Goal: Information Seeking & Learning: Learn about a topic

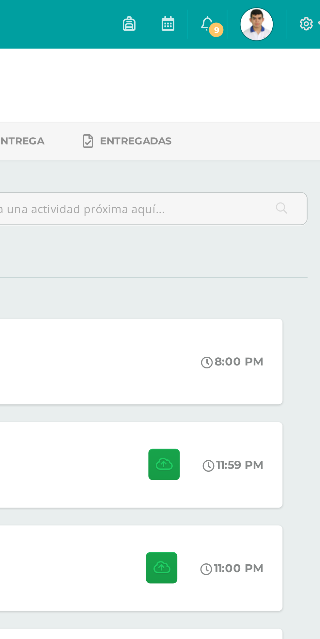
click at [273, 10] on span "9" at bounding box center [269, 11] width 7 height 7
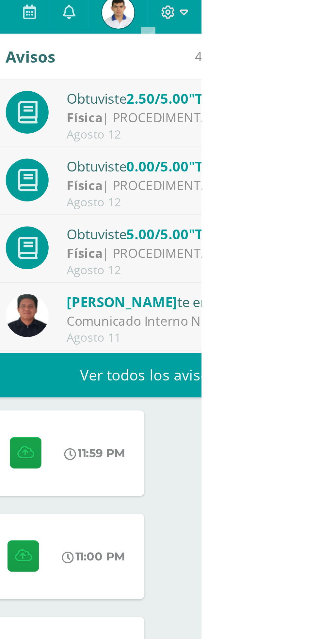
click at [282, 52] on div "Física | PROCEDIMENTAL" at bounding box center [310, 52] width 91 height 7
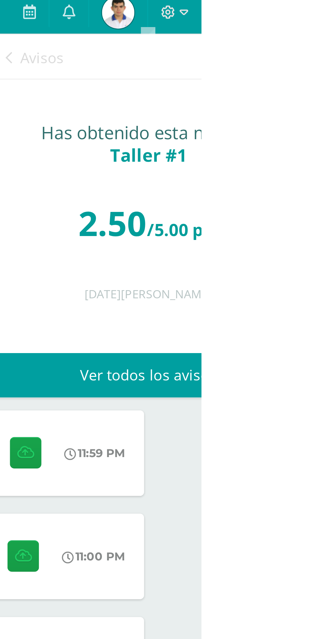
click at [244, 26] on link "Avisos" at bounding box center [252, 28] width 23 height 19
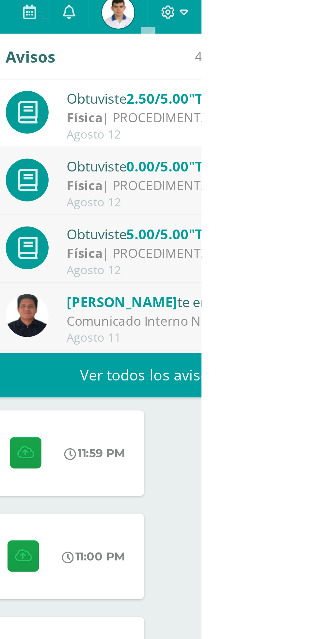
click at [271, 70] on div "Obtuviste 0.00/5.00 "Taller #1" en Física" at bounding box center [310, 71] width 91 height 8
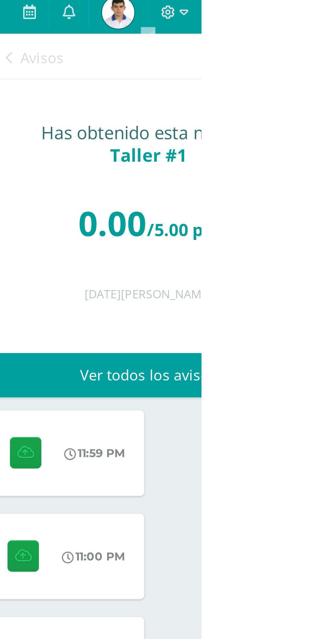
click at [242, 27] on icon at bounding box center [242, 27] width 3 height 5
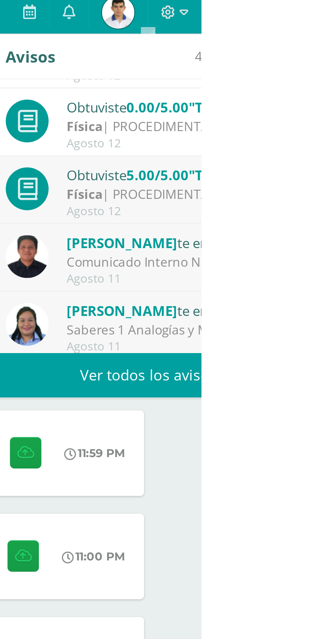
scroll to position [24, 0]
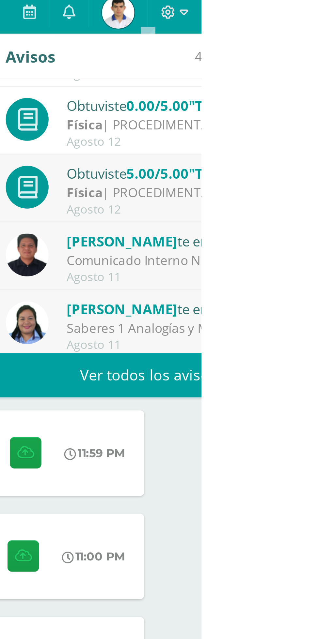
click at [276, 78] on div "Obtuviste 5.00/5.00 "Taller #1" en Física" at bounding box center [310, 74] width 91 height 8
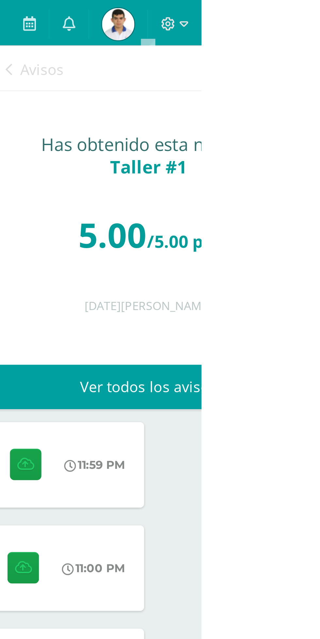
scroll to position [0, 0]
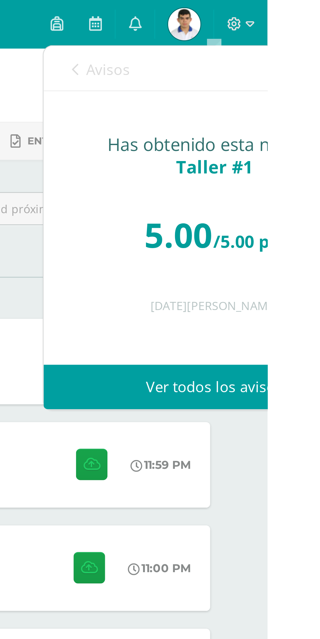
click at [241, 27] on icon at bounding box center [242, 27] width 3 height 5
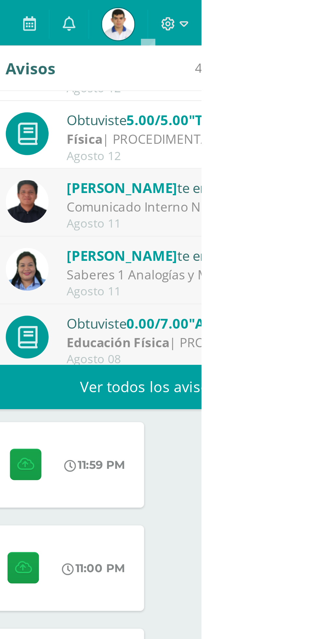
scroll to position [52, 0]
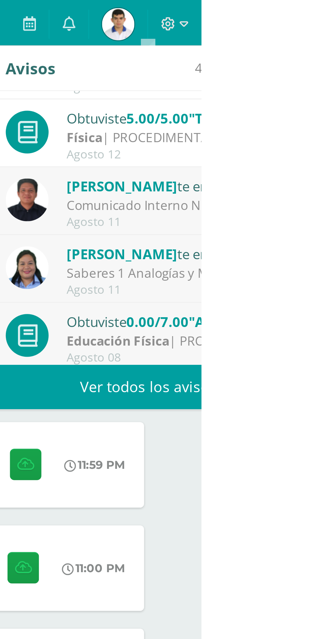
click at [273, 74] on span "[PERSON_NAME]" at bounding box center [287, 74] width 45 height 7
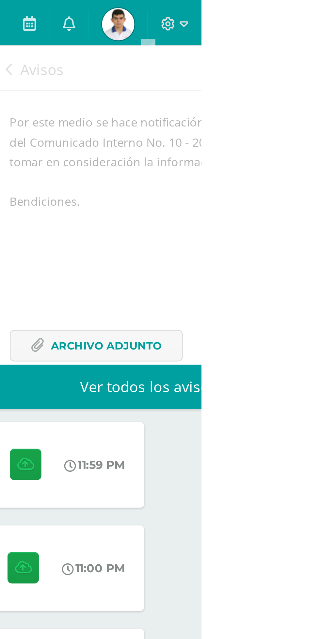
scroll to position [0, 0]
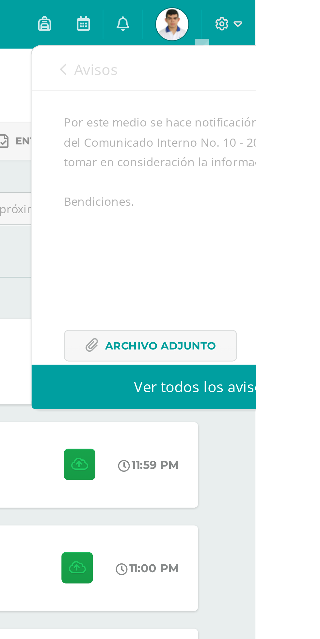
click at [242, 28] on icon at bounding box center [242, 27] width 3 height 5
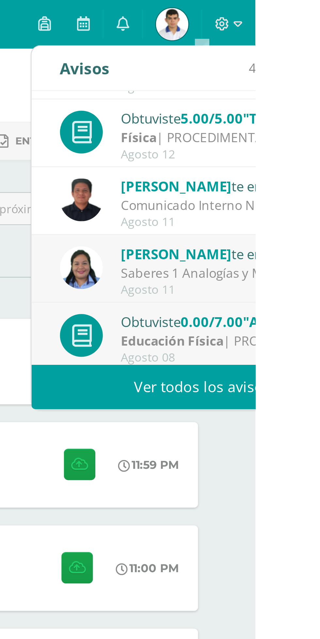
click at [270, 106] on span "[PERSON_NAME]" at bounding box center [287, 102] width 45 height 7
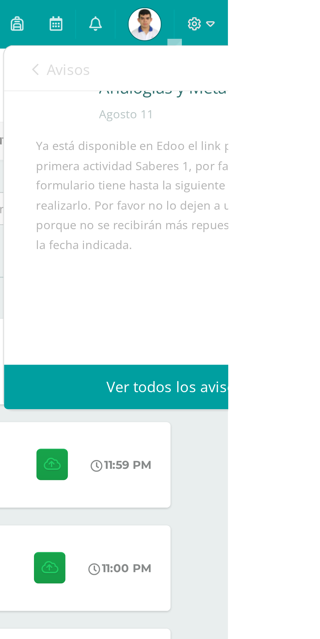
scroll to position [18, 0]
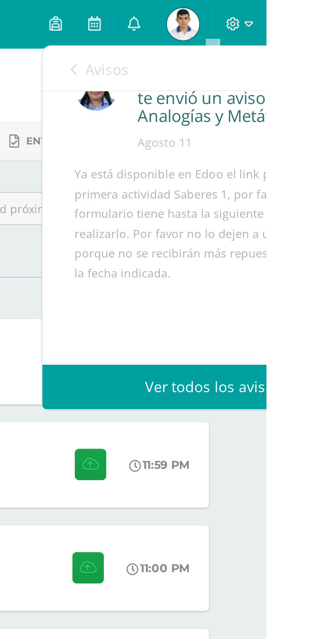
click at [241, 24] on link "Avisos" at bounding box center [252, 28] width 23 height 19
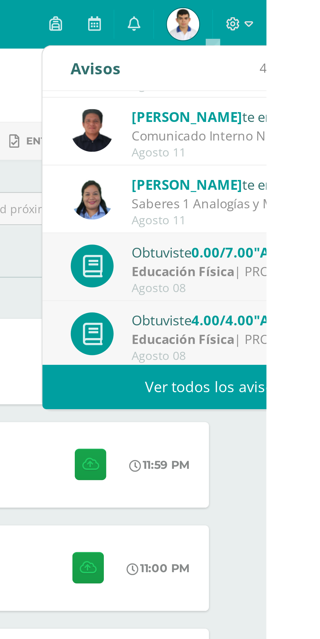
scroll to position [80, 0]
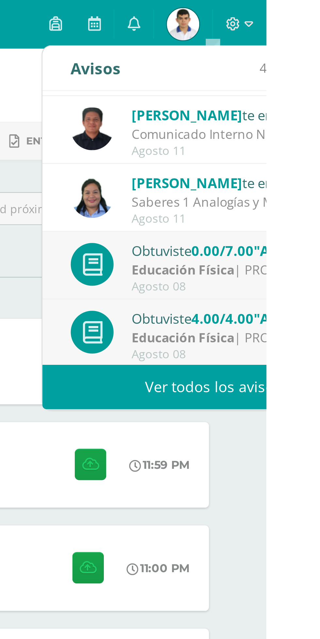
click at [271, 103] on div "Obtuviste 0.00/7.00 "Actividad #2" en Educación Física" at bounding box center [310, 101] width 91 height 8
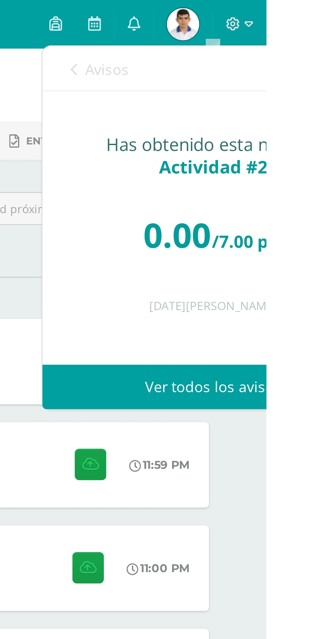
scroll to position [0, 0]
click at [242, 27] on icon at bounding box center [242, 27] width 3 height 5
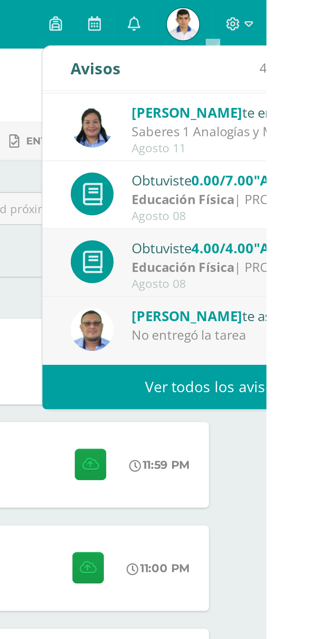
scroll to position [107, 0]
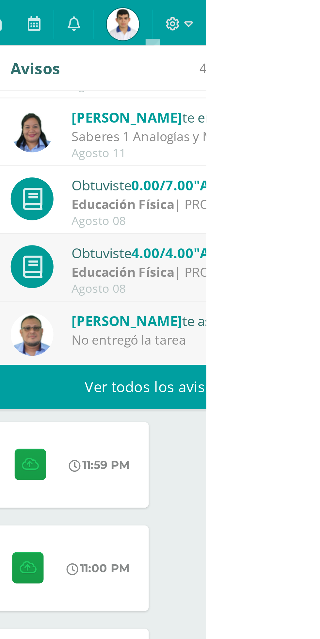
click at [279, 98] on div "Obtuviste 4.00/4.00 "Actividad #2" en Educación Física" at bounding box center [310, 102] width 91 height 8
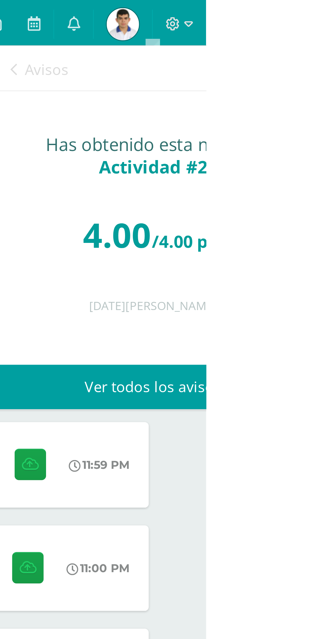
click at [251, 33] on link "Avisos" at bounding box center [252, 28] width 23 height 19
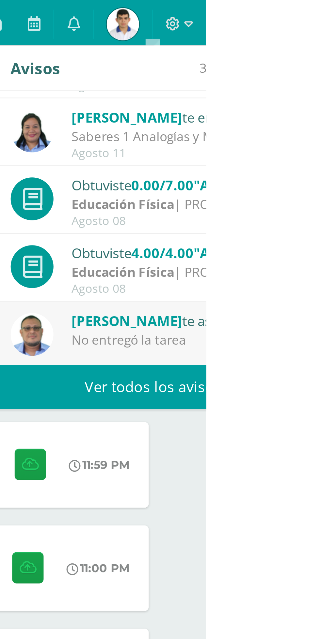
scroll to position [109, 0]
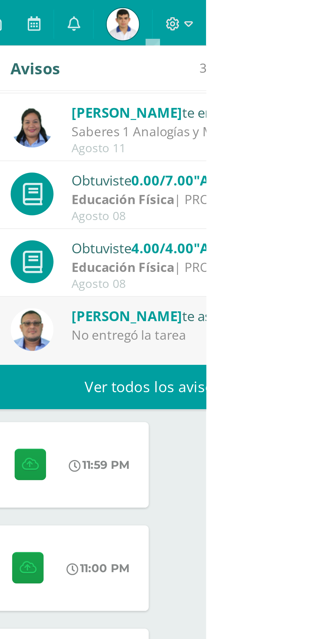
click at [282, 122] on div "[PERSON_NAME] te asignó un comentario en 'Actividad #2' para 'Educación Física'…" at bounding box center [298, 133] width 138 height 27
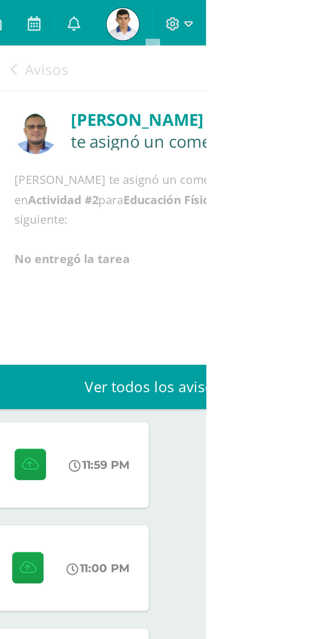
click at [250, 23] on link "Avisos" at bounding box center [252, 28] width 23 height 19
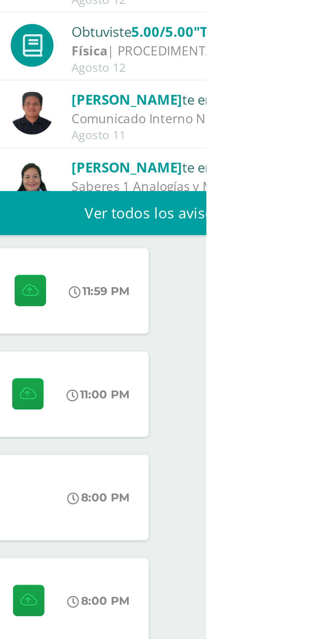
scroll to position [0, 0]
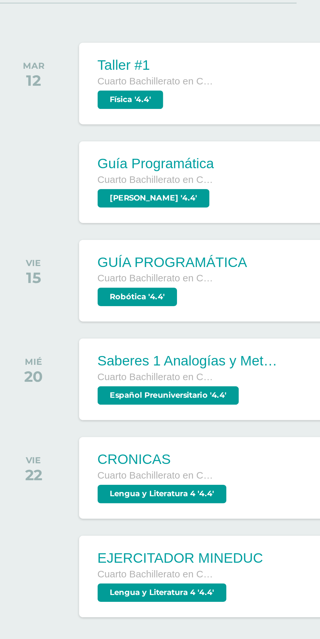
click at [97, 280] on span "Español Preuniversitario '4.4'" at bounding box center [85, 278] width 60 height 8
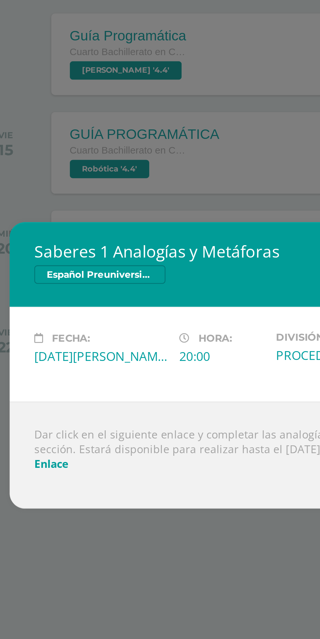
click at [50, 364] on link "Enlace" at bounding box center [47, 361] width 14 height 6
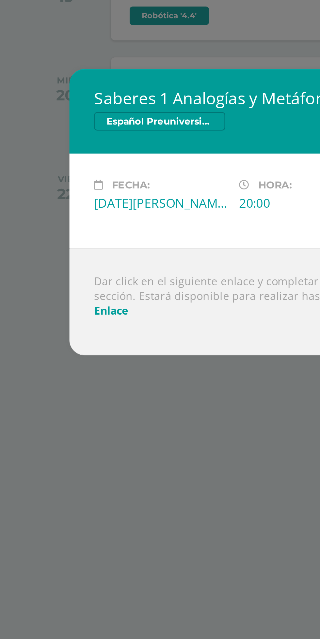
click at [48, 361] on link "Enlace" at bounding box center [47, 361] width 14 height 6
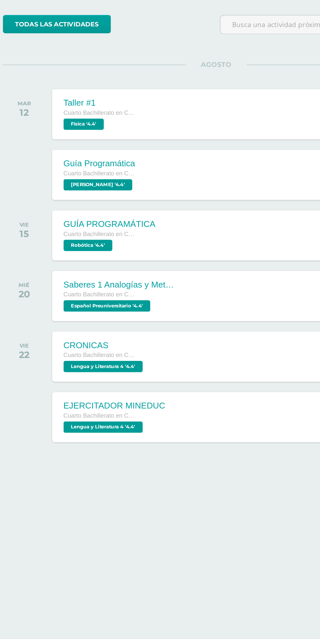
click at [73, 235] on span "Robótica '4.4'" at bounding box center [72, 236] width 34 height 8
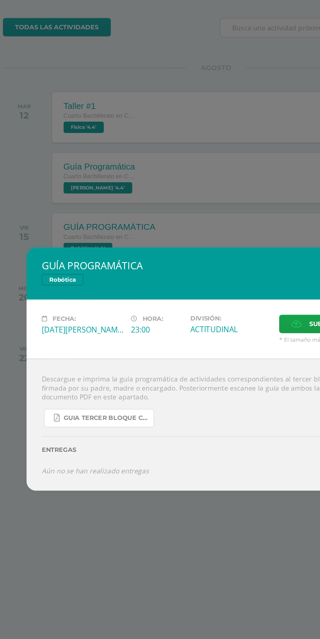
click at [97, 356] on span "GUIA TERCER BLOQUE CUARTO BACH.pdf" at bounding box center [84, 352] width 59 height 5
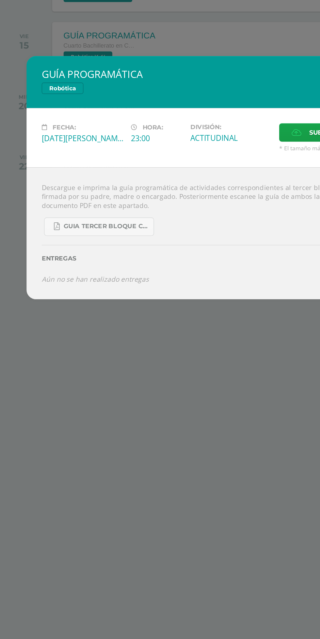
click at [145, 458] on div "GUÍA PROGRAMÁTICA Robótica Fecha: Viernes 15 de Agosto Hora: 23:00 División: Su…" at bounding box center [160, 319] width 320 height 639
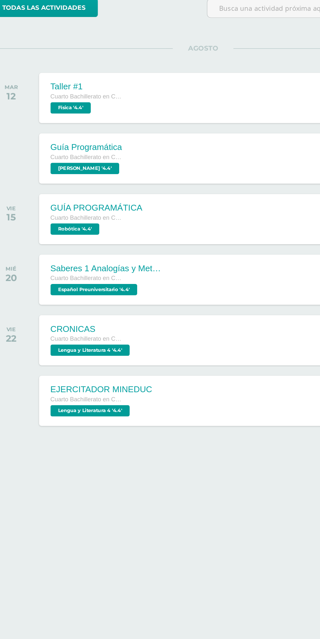
click at [134, 141] on div "Taller #1 Cuarto Bachillerato en Ciencias y Letras Física '4.4' 8:00 PM Taller …" at bounding box center [171, 146] width 249 height 35
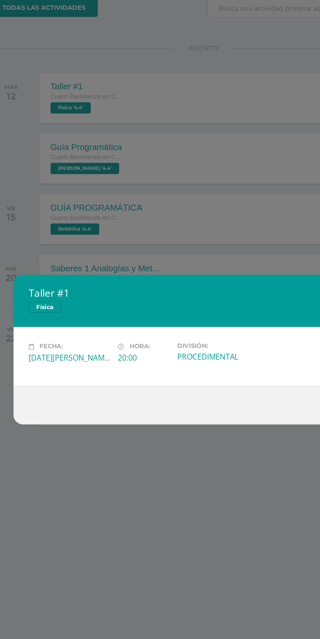
click at [149, 379] on div "Taller #1 Física Fecha: Martes 12 de Agosto Hora: 20:00 División: PROCEDIMENTAL" at bounding box center [160, 319] width 320 height 639
